Goal: Information Seeking & Learning: Learn about a topic

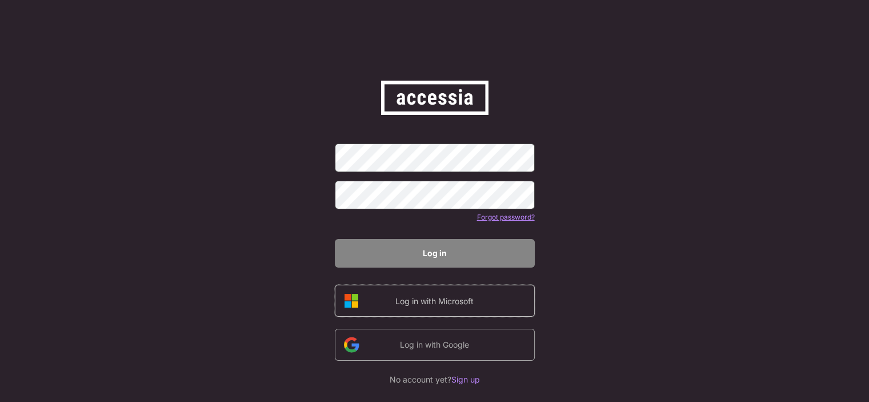
click at [428, 307] on div "Log in with Microsoft" at bounding box center [434, 302] width 97 height 14
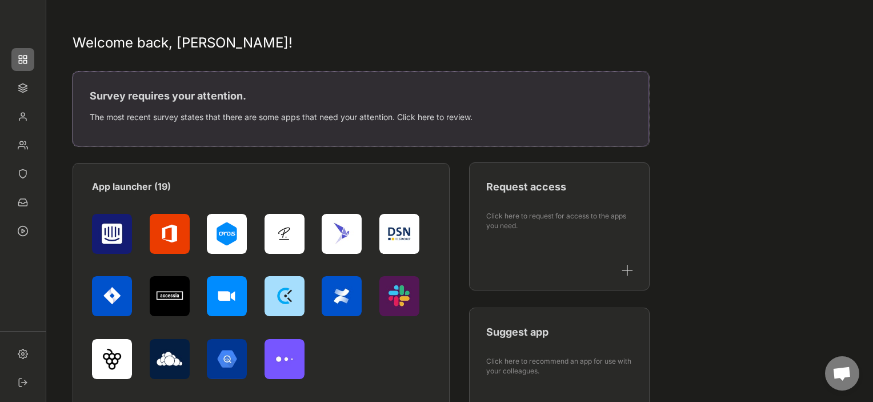
click at [351, 126] on div "The most recent survey states that there are some apps that need your attention…" at bounding box center [361, 122] width 542 height 26
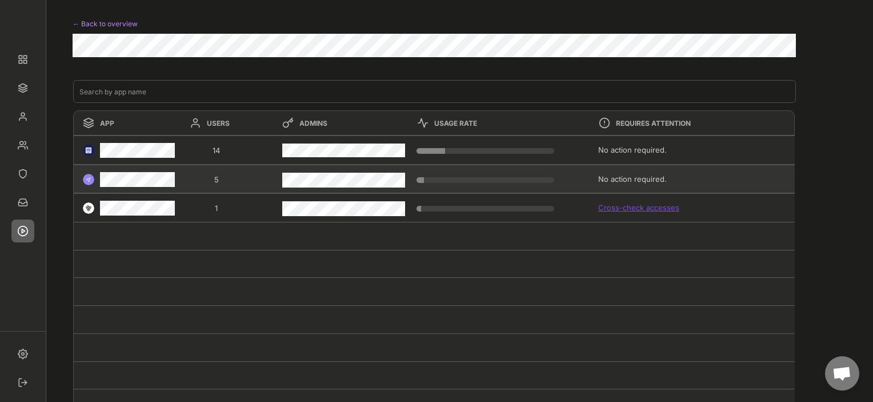
click at [97, 178] on div at bounding box center [127, 180] width 106 height 23
click at [217, 179] on div "5" at bounding box center [217, 179] width 62 height 10
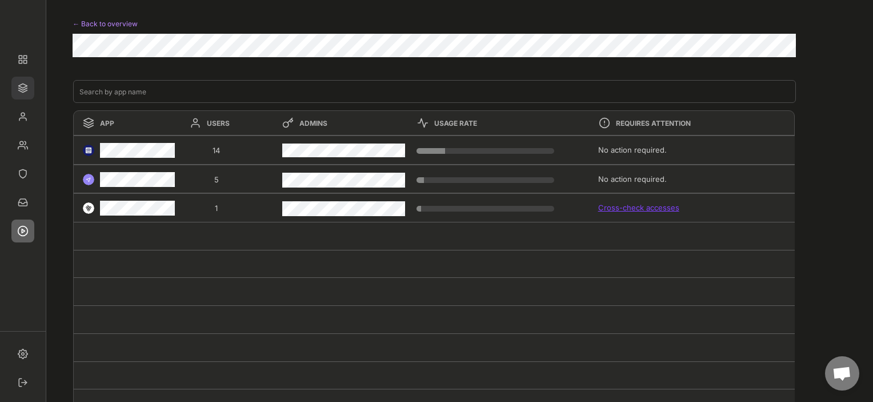
click at [23, 85] on img at bounding box center [22, 88] width 23 height 23
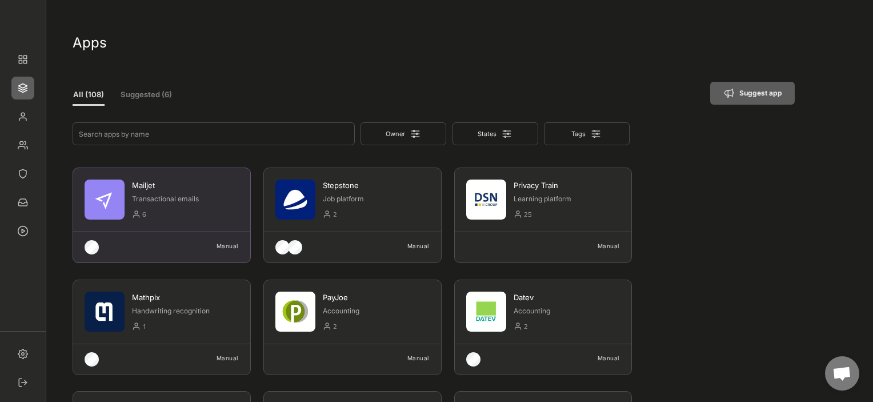
click at [194, 203] on div "Transactional emails" at bounding box center [185, 200] width 107 height 13
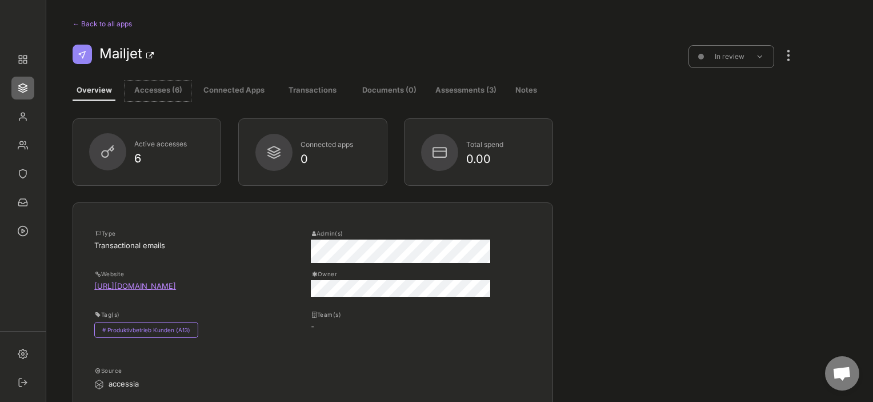
click at [142, 98] on button "Accesses (6)" at bounding box center [158, 91] width 66 height 21
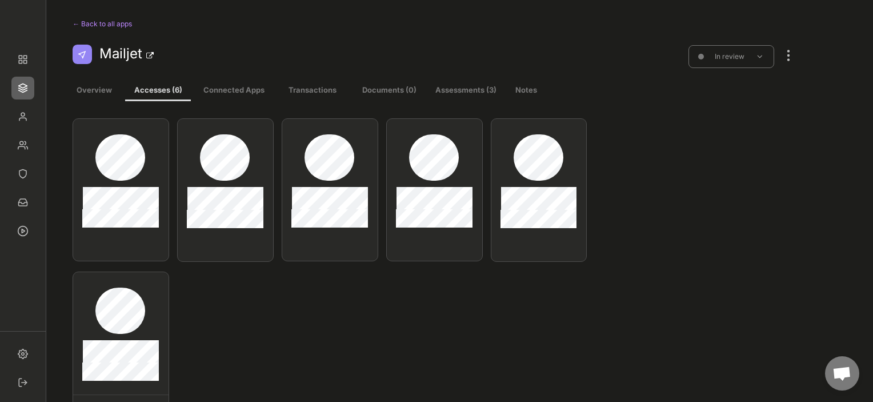
scroll to position [352, 0]
